Goal: Check status: Check status

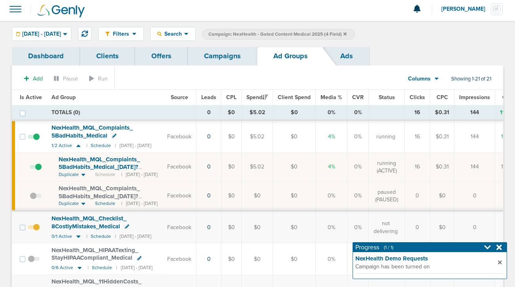
scroll to position [3, 0]
click at [208, 57] on link "Campaigns" at bounding box center [222, 56] width 69 height 19
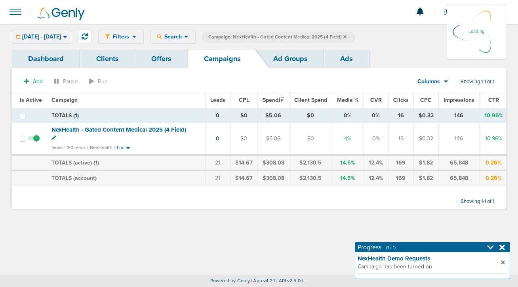
click at [346, 36] on icon at bounding box center [344, 36] width 3 height 3
click at [346, 39] on icon at bounding box center [344, 36] width 3 height 5
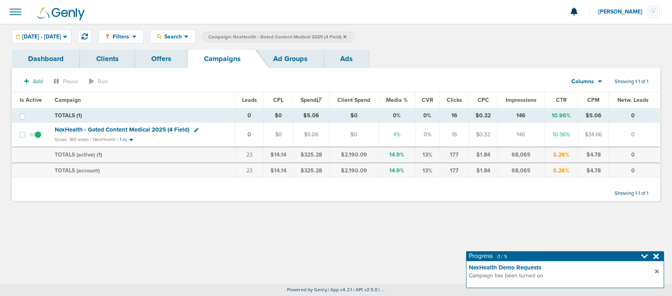
click at [346, 36] on icon at bounding box center [344, 36] width 3 height 3
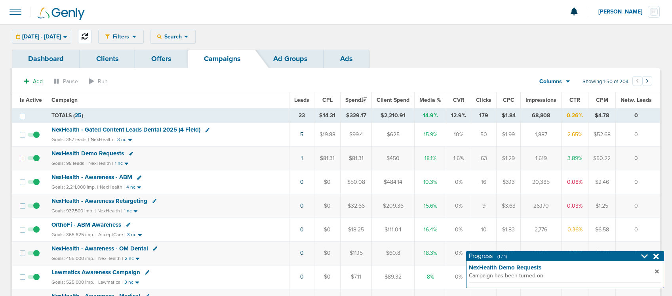
click at [88, 37] on icon at bounding box center [85, 36] width 6 height 6
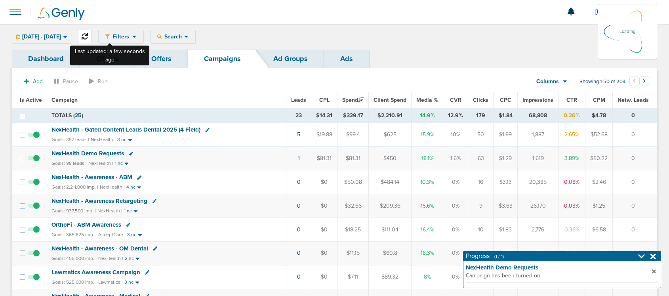
click at [88, 36] on icon at bounding box center [85, 36] width 6 height 6
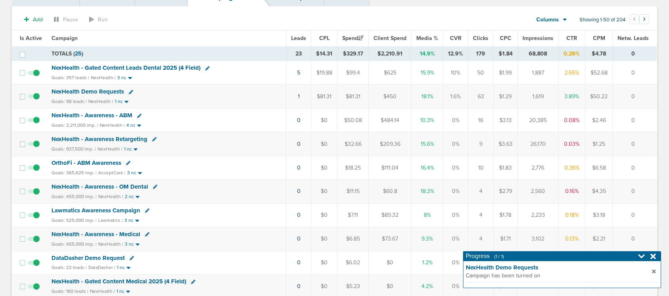
scroll to position [113, 0]
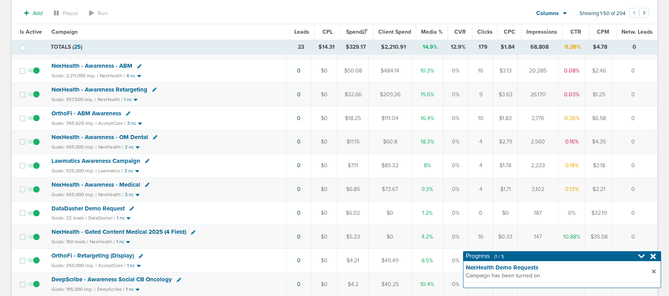
click at [514, 257] on icon at bounding box center [653, 256] width 6 height 6
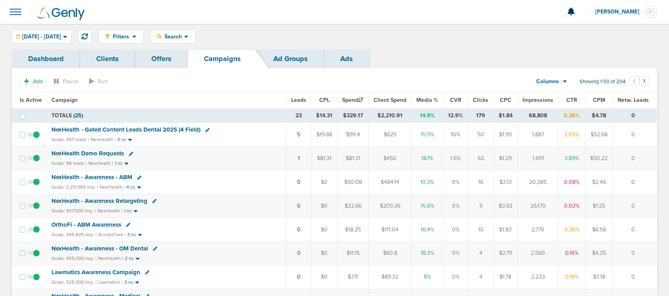
scroll to position [1, 0]
click at [115, 128] on span "NexHealth - Gated Content Leads Dental 2025 (4 Field)" at bounding box center [125, 128] width 149 height 7
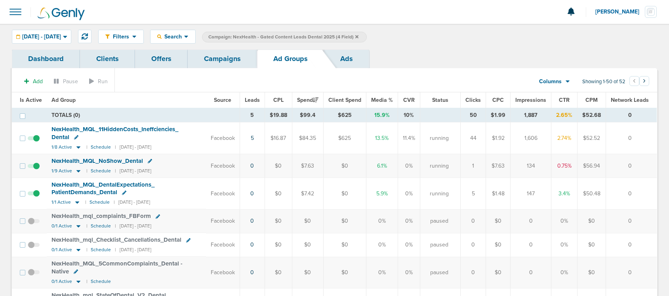
click at [36, 170] on span at bounding box center [34, 170] width 12 height 0
click at [34, 167] on input "checkbox" at bounding box center [34, 167] width 0 height 0
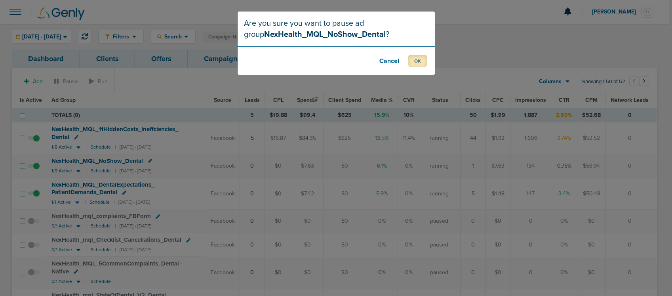
click at [416, 65] on button "OK" at bounding box center [417, 61] width 19 height 12
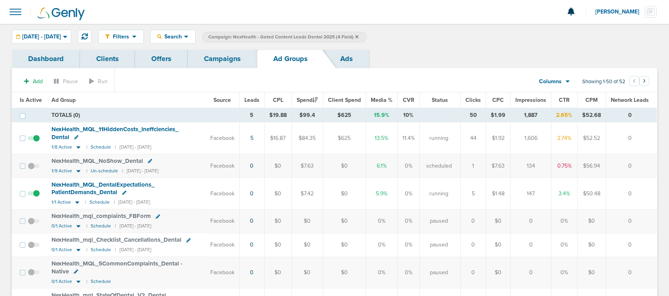
scroll to position [0, 0]
click at [222, 59] on link "Campaigns" at bounding box center [222, 58] width 69 height 19
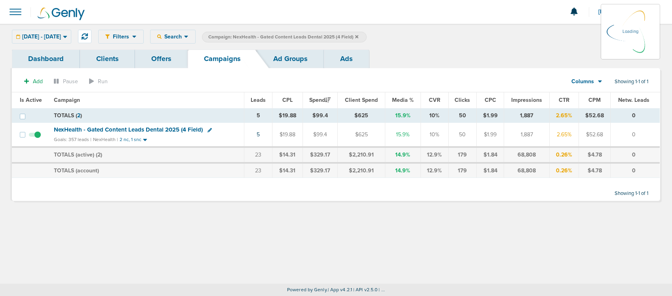
click at [358, 37] on icon at bounding box center [356, 36] width 3 height 3
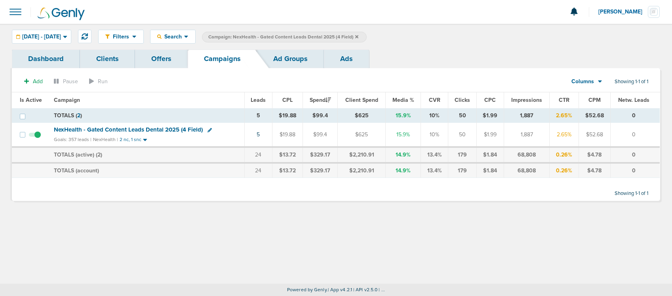
click at [367, 36] on label "Campaign: NexHealth - Gated Content Leads Dental 2025 (4 Field)" at bounding box center [284, 37] width 165 height 11
click at [358, 36] on icon at bounding box center [356, 36] width 3 height 3
